Goal: Book appointment/travel/reservation

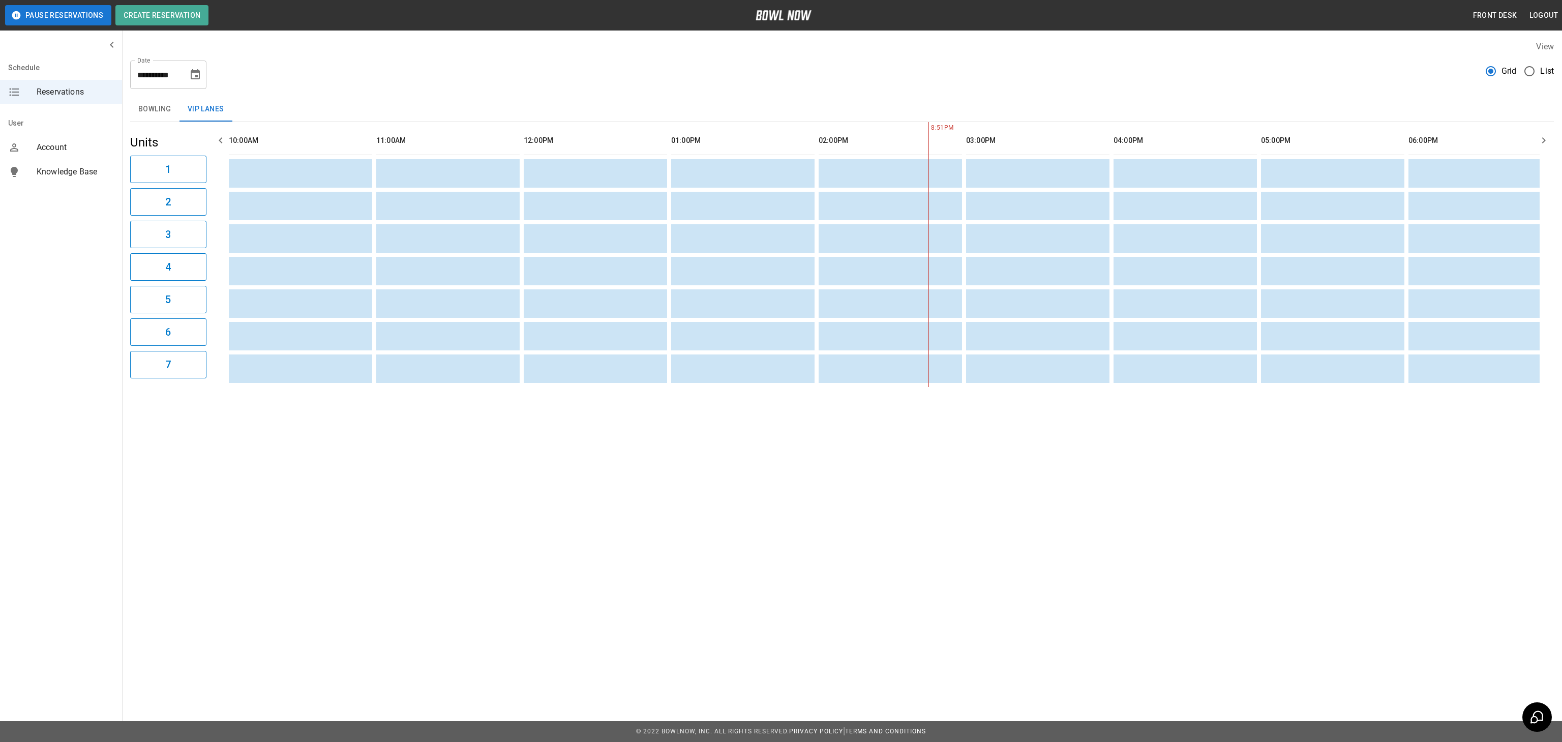
click at [46, 99] on div "Reservations" at bounding box center [61, 92] width 122 height 24
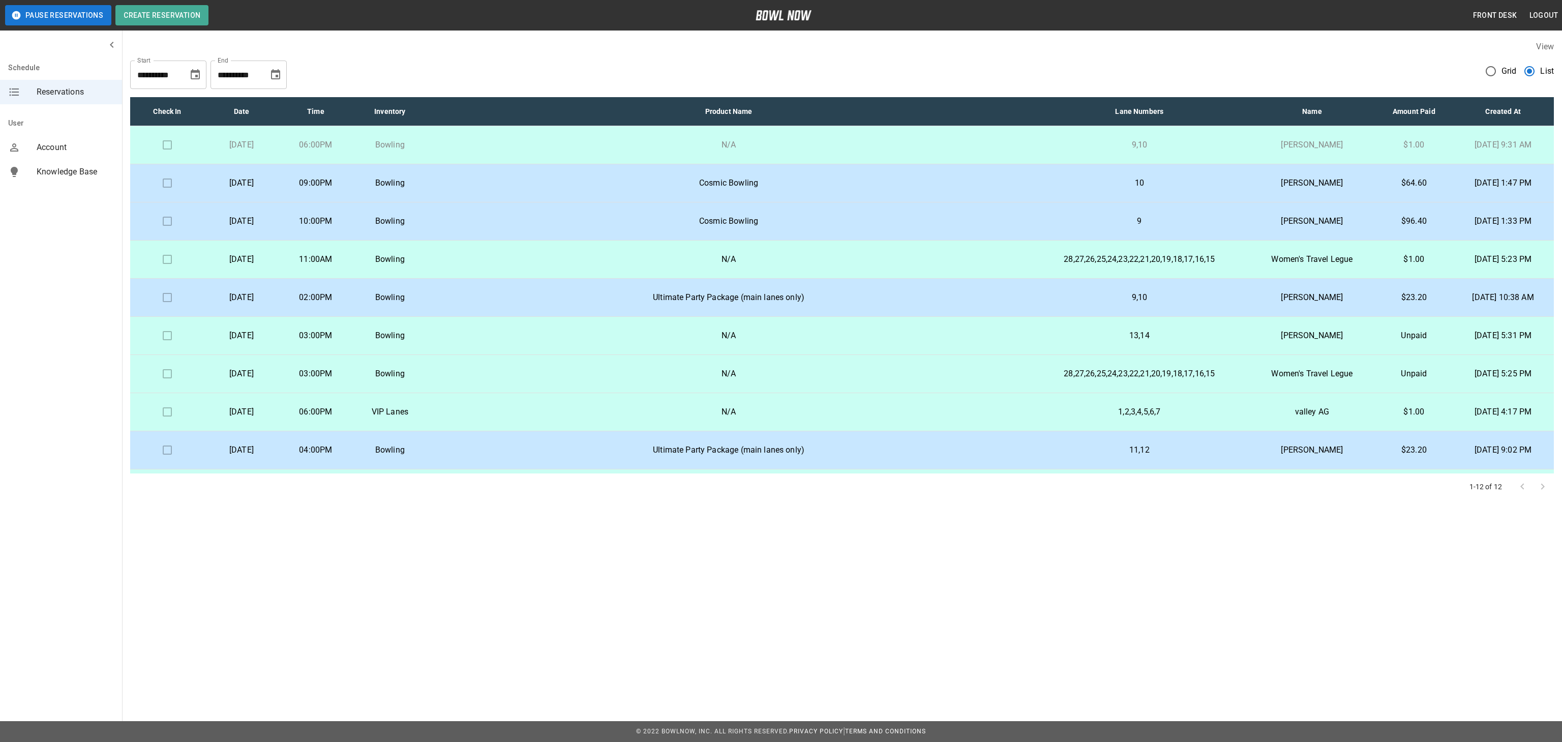
click at [353, 192] on td "09:00PM" at bounding box center [316, 183] width 74 height 38
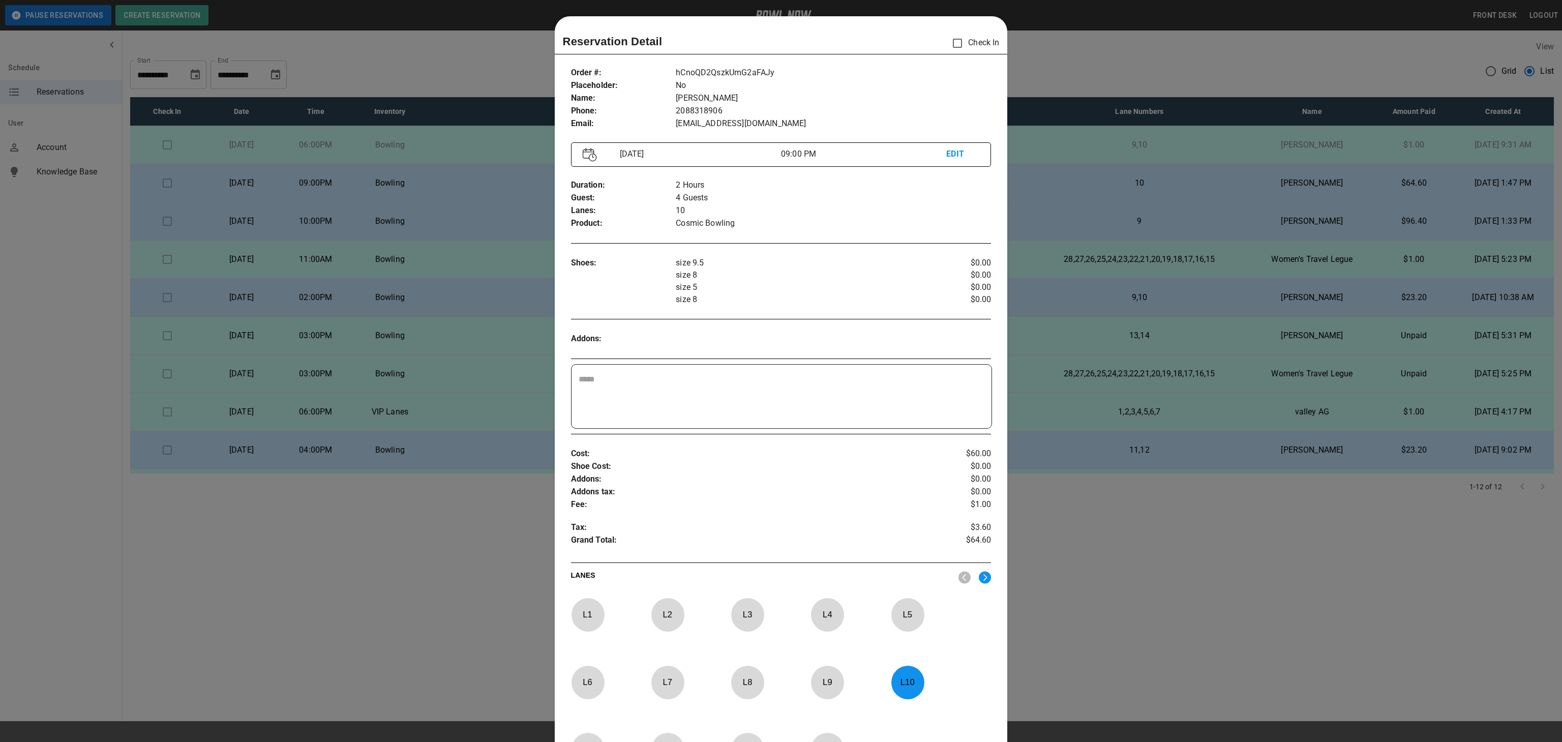
scroll to position [16, 0]
